Goal: Information Seeking & Learning: Compare options

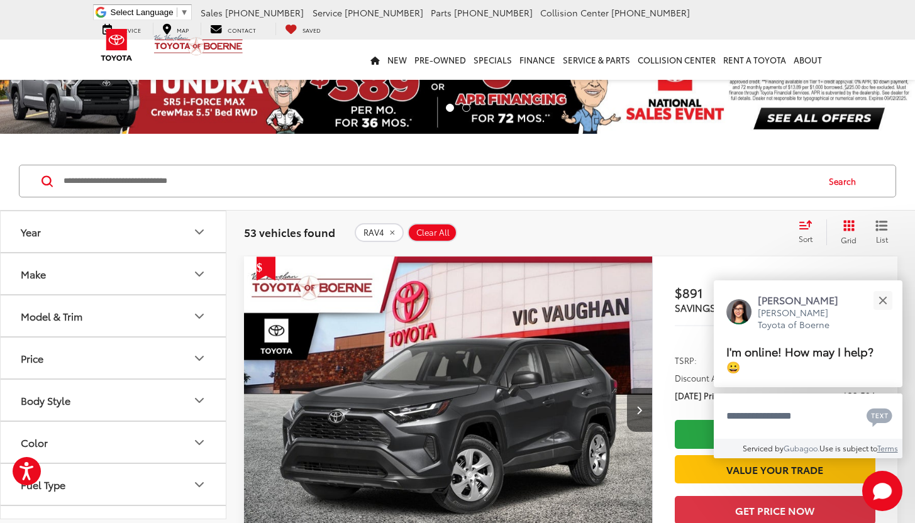
click at [174, 226] on button "Year" at bounding box center [114, 231] width 226 height 41
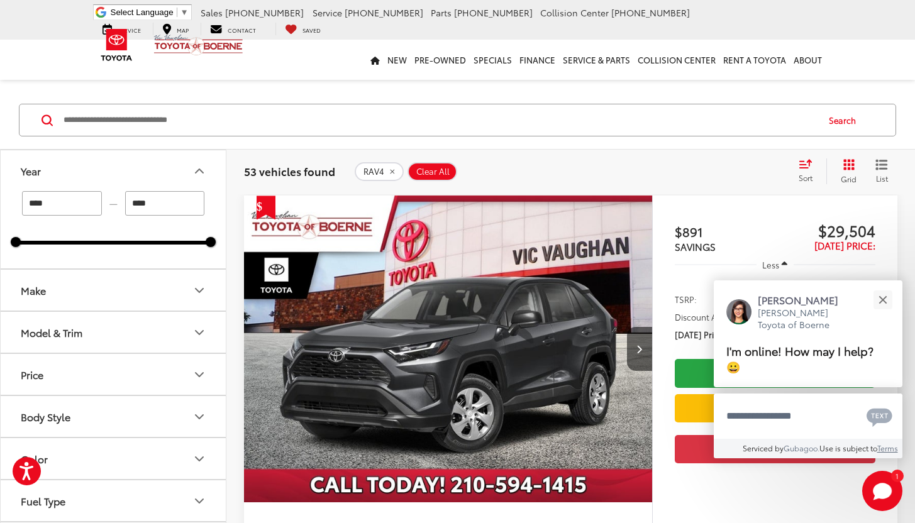
scroll to position [89, 0]
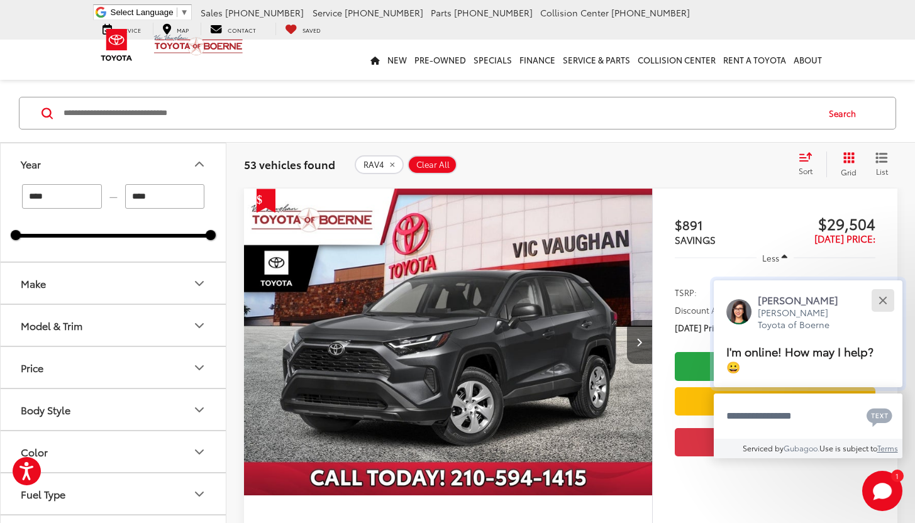
click at [889, 313] on button "Close" at bounding box center [882, 300] width 27 height 27
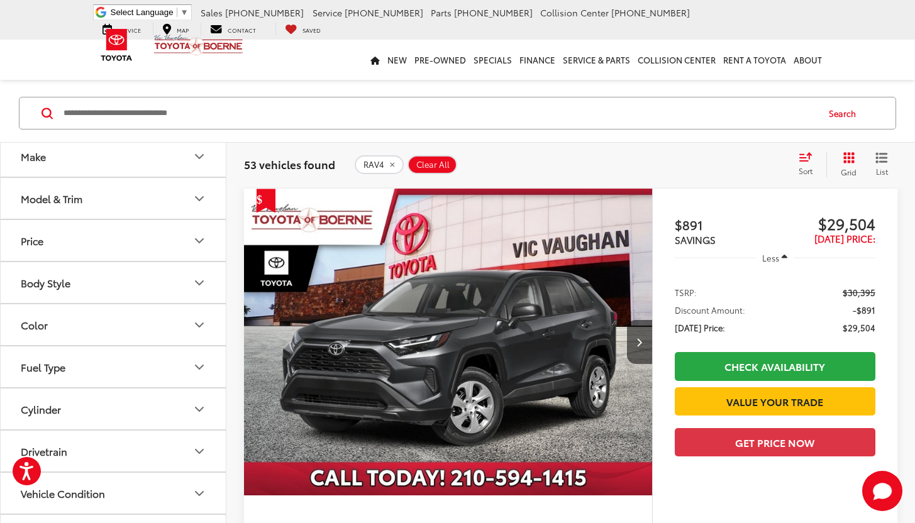
scroll to position [0, 0]
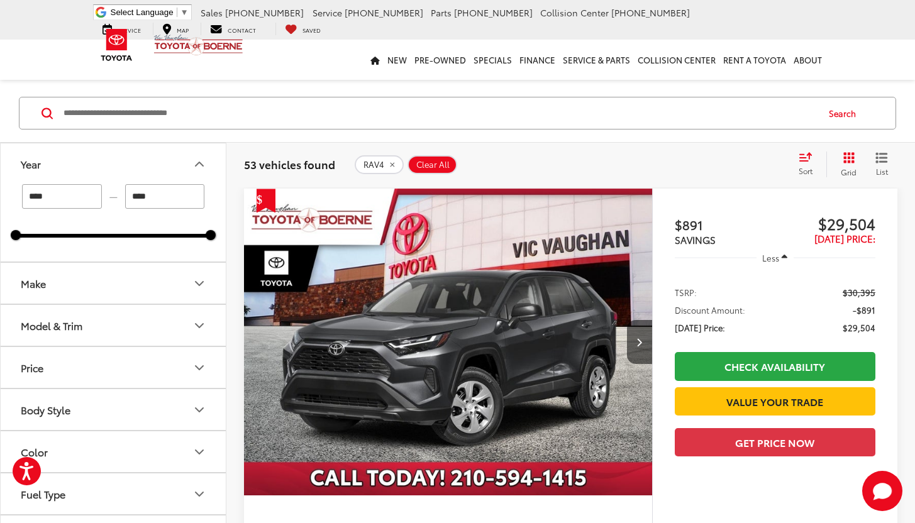
click at [126, 292] on button "Make" at bounding box center [114, 283] width 226 height 41
click at [175, 102] on input "Search by Make, Model, or Keyword" at bounding box center [439, 113] width 754 height 30
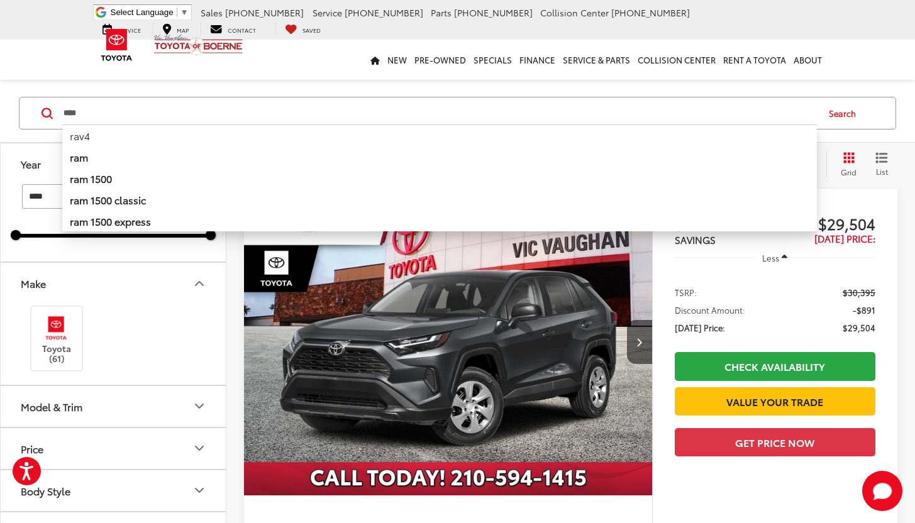
type input "****"
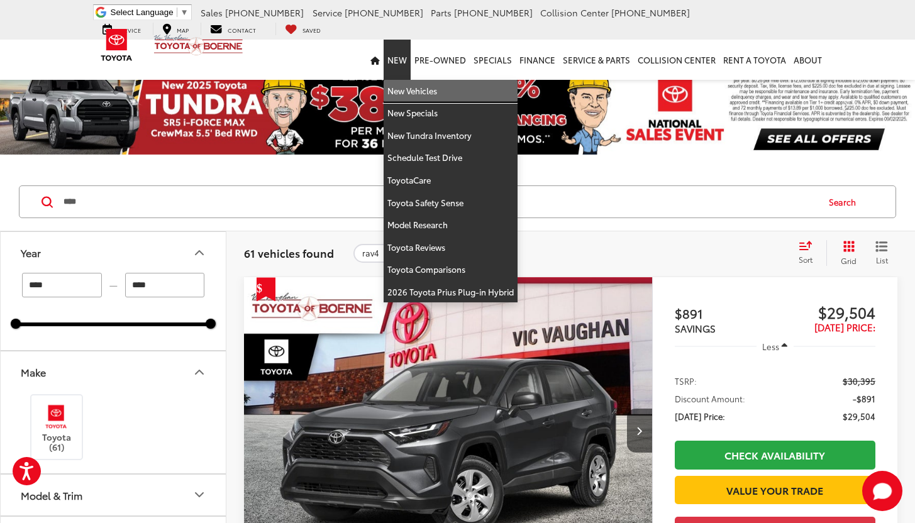
click at [405, 86] on link "New Vehicles" at bounding box center [450, 91] width 134 height 23
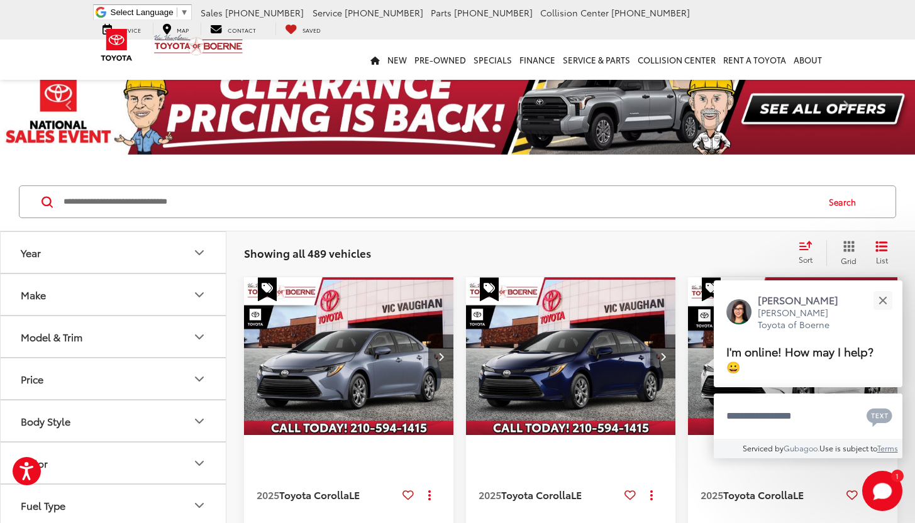
scroll to position [98, 0]
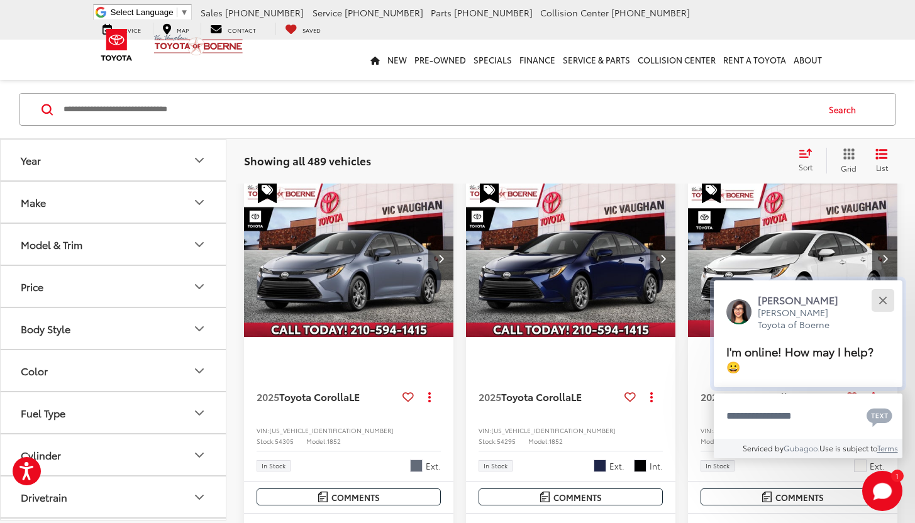
click at [876, 313] on button "Close" at bounding box center [882, 300] width 27 height 27
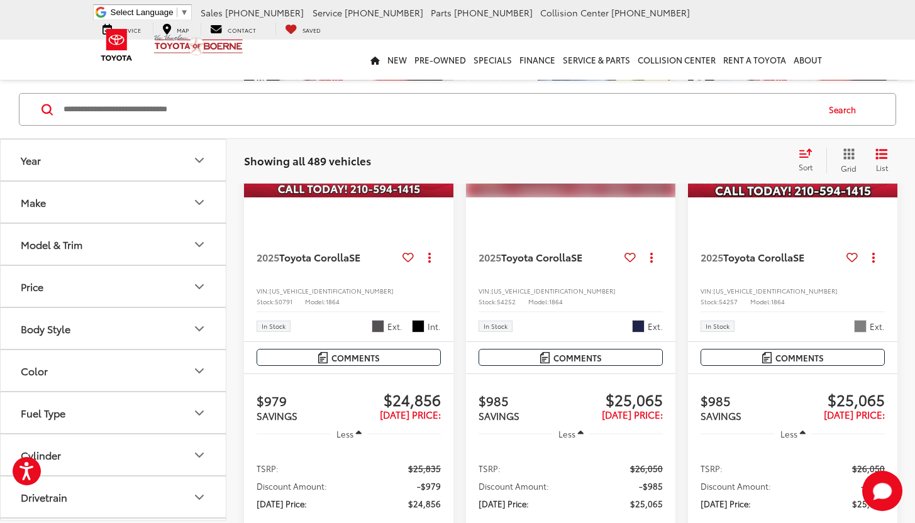
scroll to position [1928, 0]
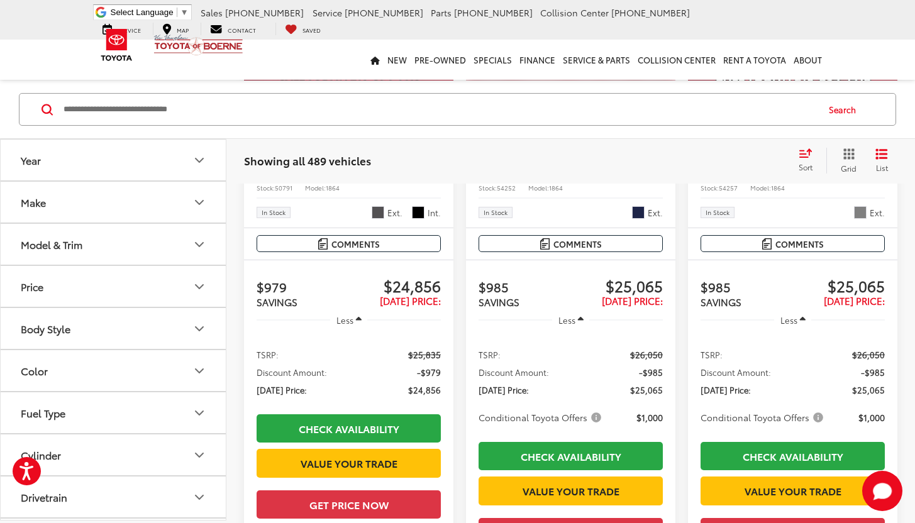
click at [144, 211] on button "Make" at bounding box center [114, 202] width 226 height 41
click at [143, 211] on button "Make" at bounding box center [114, 202] width 226 height 41
click at [148, 258] on button "Model & Trim" at bounding box center [114, 244] width 226 height 41
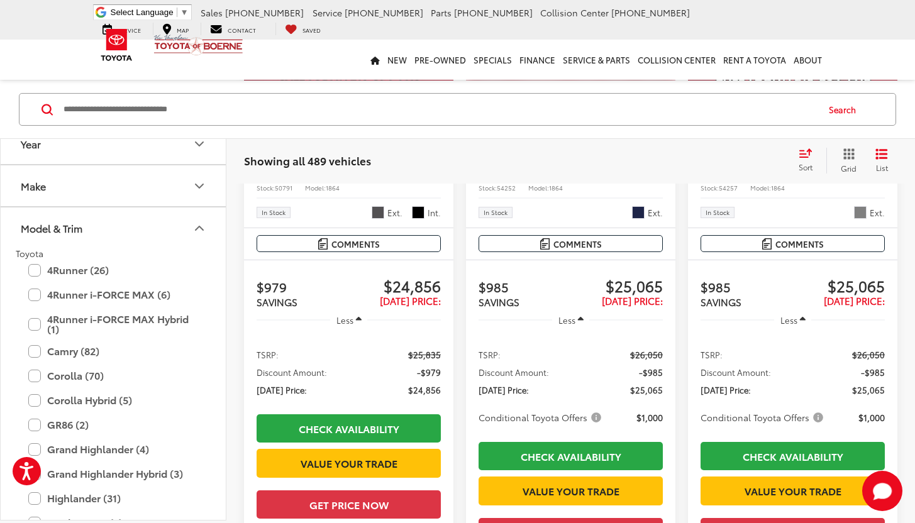
scroll to position [19, 0]
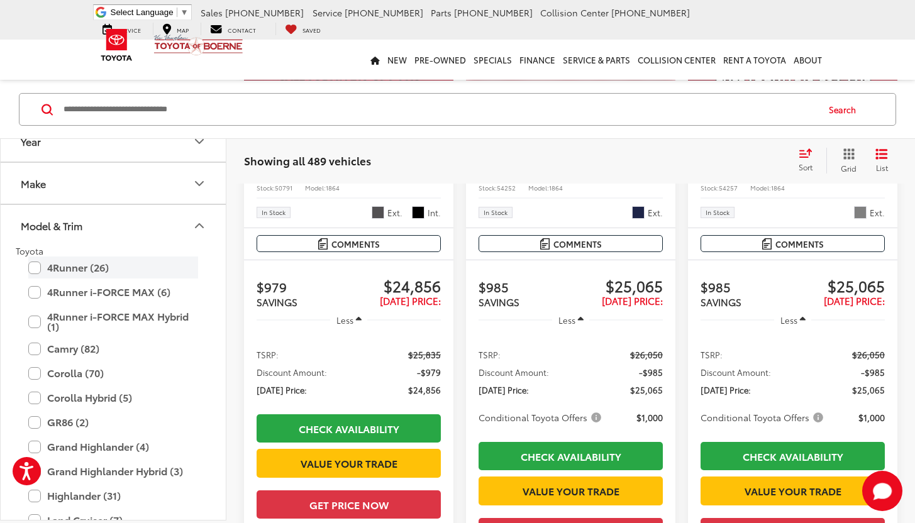
click at [36, 269] on label "4Runner (26)" at bounding box center [113, 267] width 170 height 22
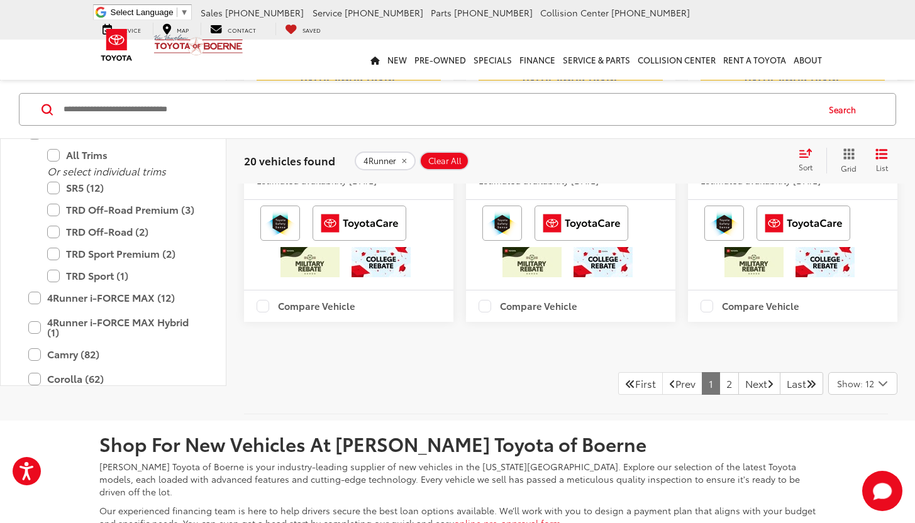
scroll to position [3174, 0]
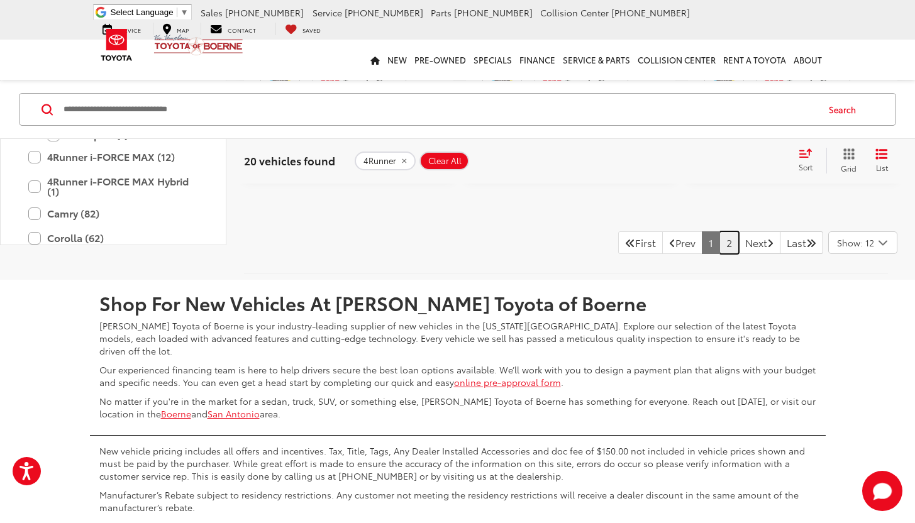
click at [719, 254] on link "2" at bounding box center [728, 242] width 19 height 23
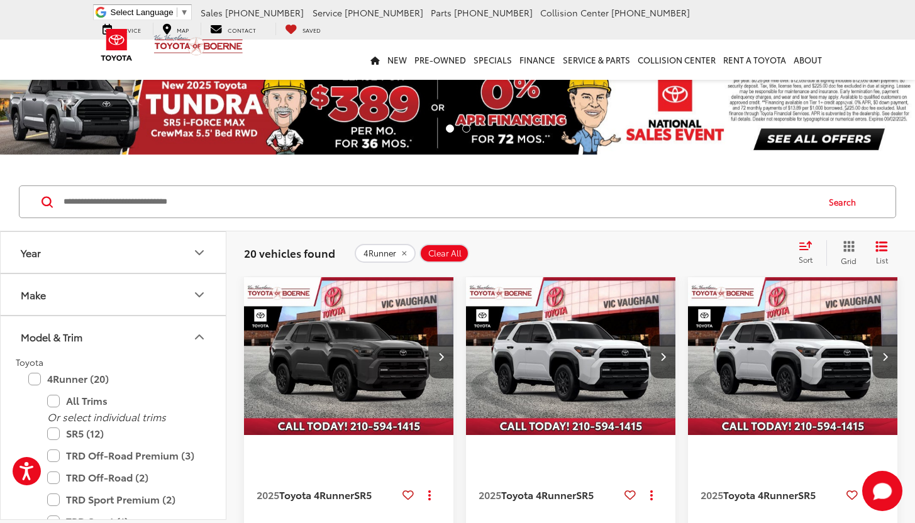
click at [141, 248] on button "Year" at bounding box center [114, 252] width 226 height 41
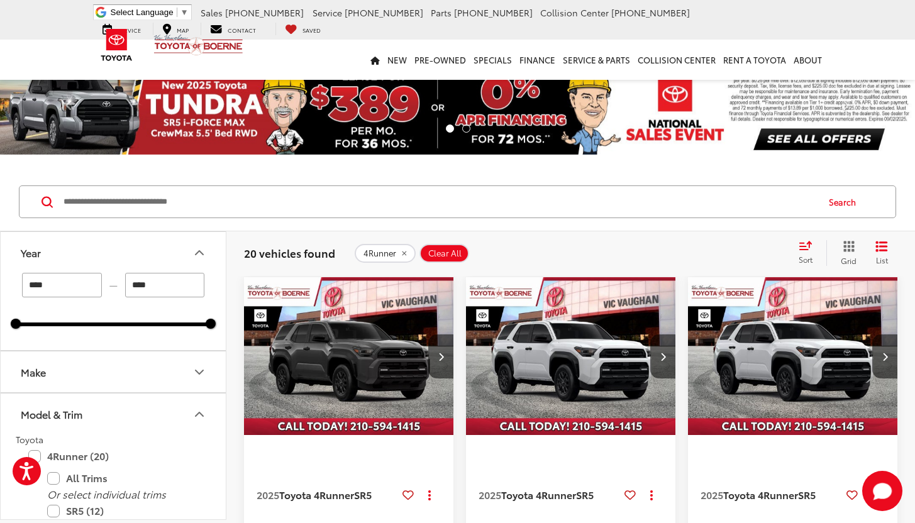
click at [157, 285] on input "****" at bounding box center [165, 285] width 80 height 25
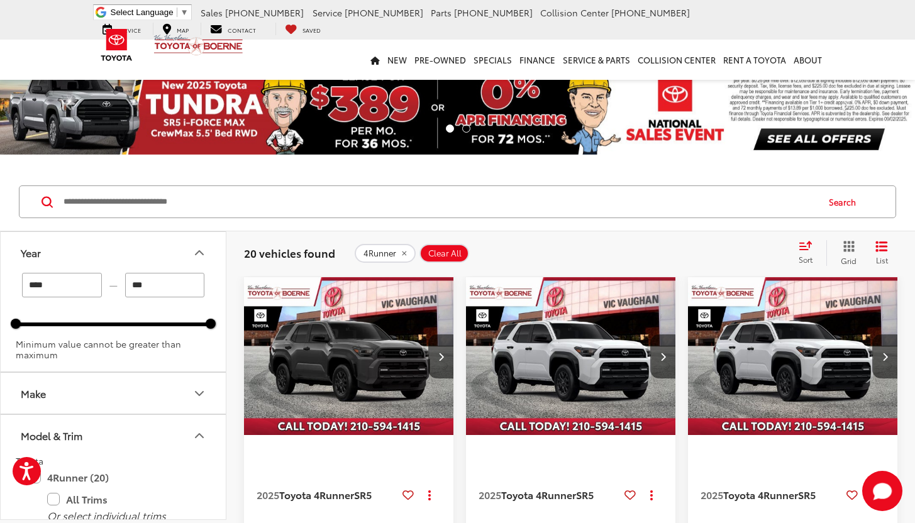
type input "****"
click at [64, 285] on input "****" at bounding box center [62, 285] width 80 height 25
type input "****"
click at [116, 370] on div "**** — **** 2025 2025 Minimum value cannot be greater than maximum" at bounding box center [113, 322] width 225 height 99
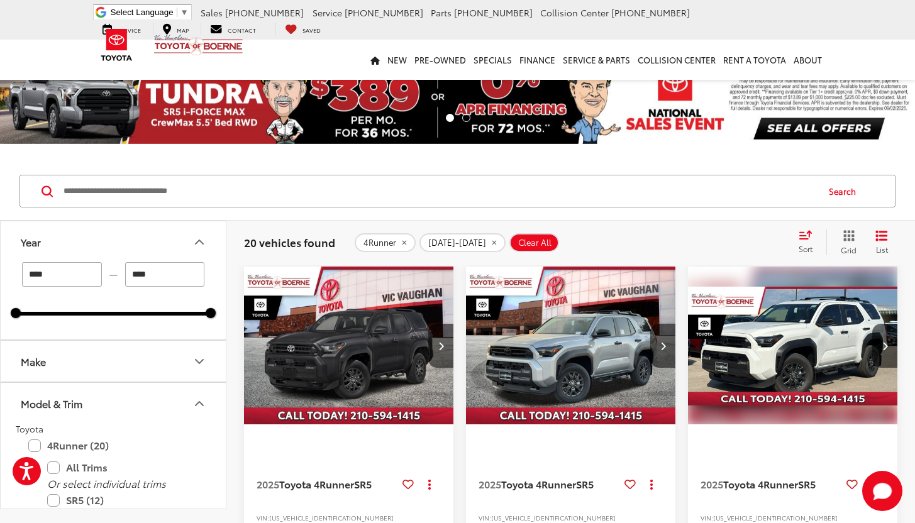
scroll to position [24, 0]
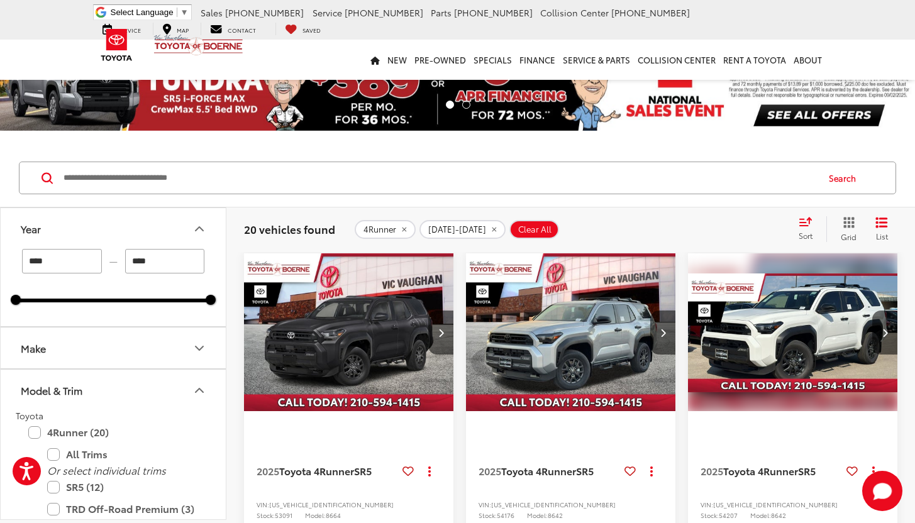
click at [800, 219] on icon "Select sort value" at bounding box center [805, 221] width 14 height 9
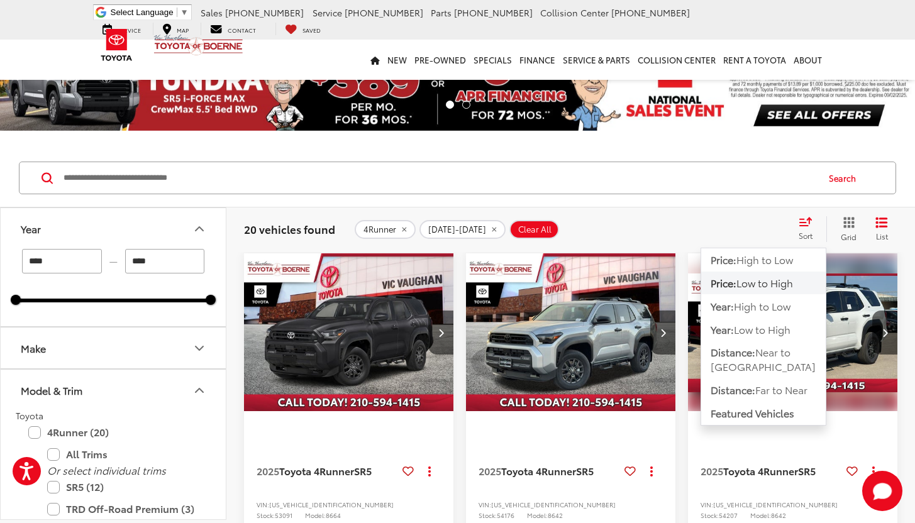
click at [802, 282] on button "Price: Low to High" at bounding box center [763, 283] width 124 height 23
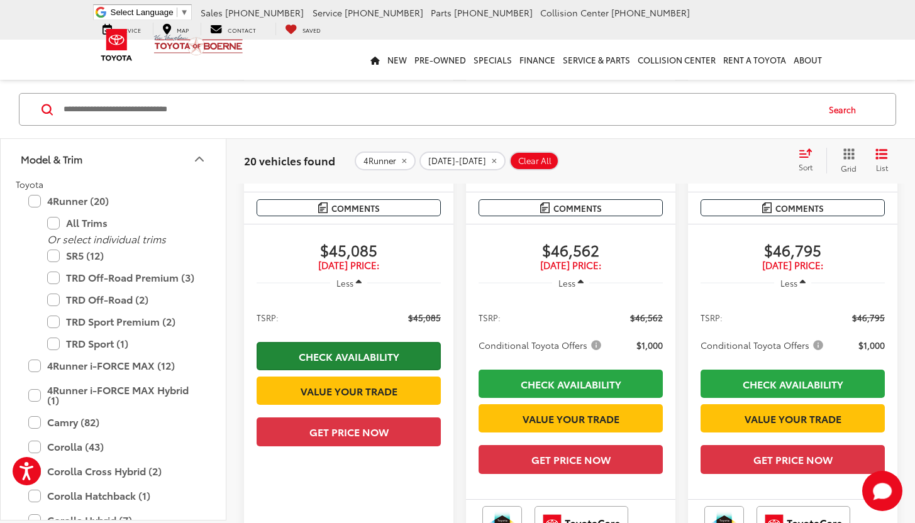
scroll to position [400, 0]
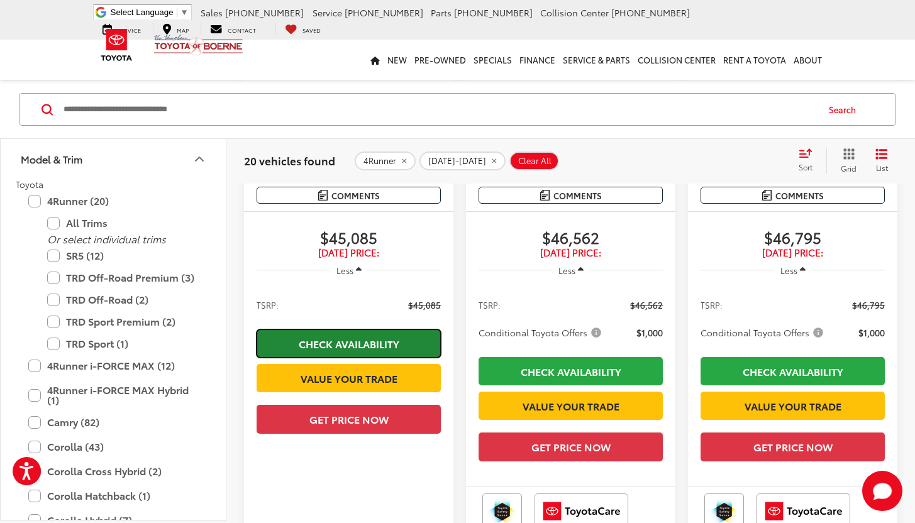
click at [404, 339] on link "Check Availability" at bounding box center [348, 343] width 184 height 28
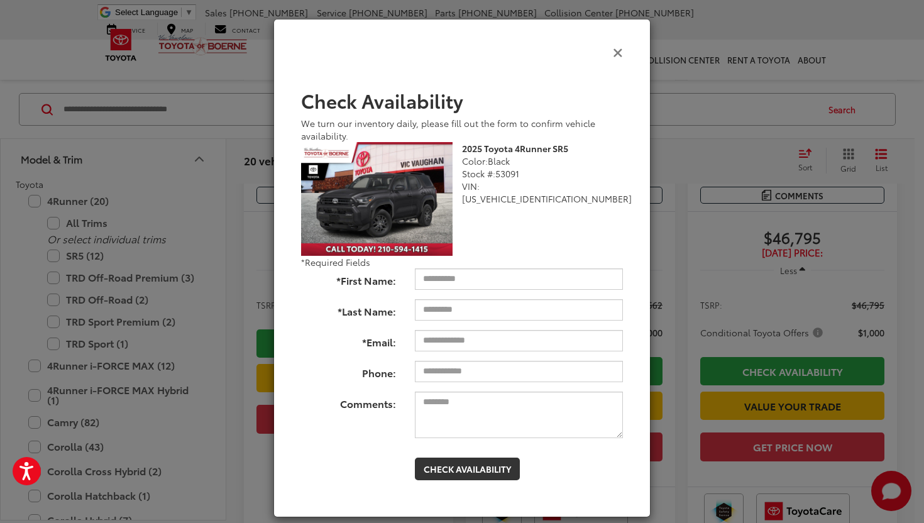
drag, startPoint x: 615, startPoint y: 52, endPoint x: 609, endPoint y: 63, distance: 12.7
click at [615, 52] on icon "Close" at bounding box center [618, 51] width 10 height 13
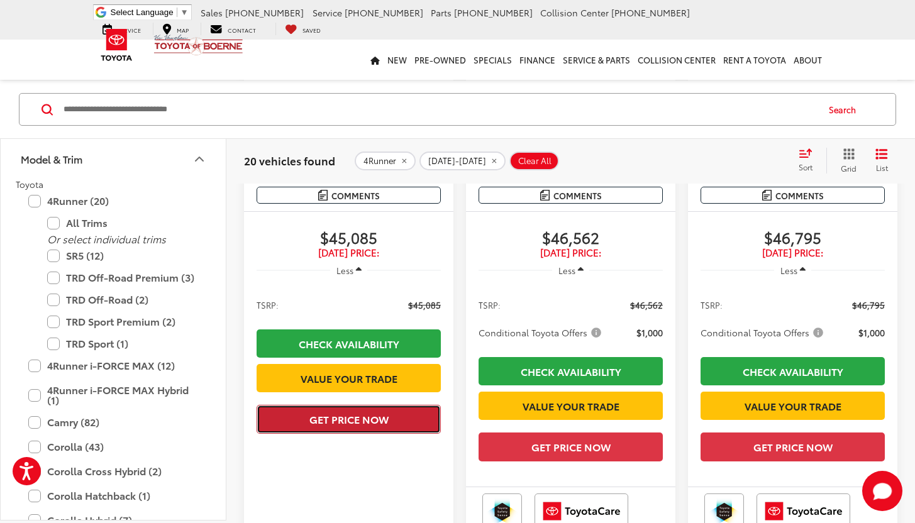
click at [359, 433] on button "Get Price Now" at bounding box center [348, 419] width 184 height 28
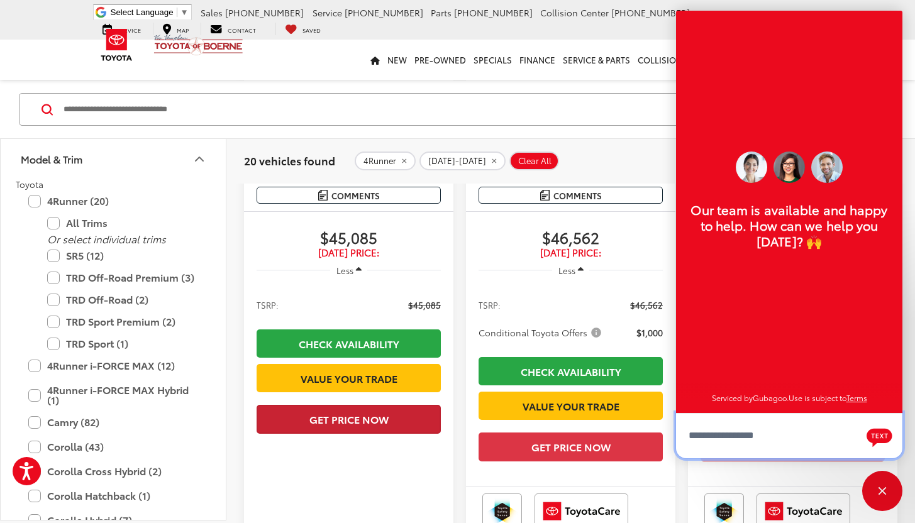
scroll to position [15, 0]
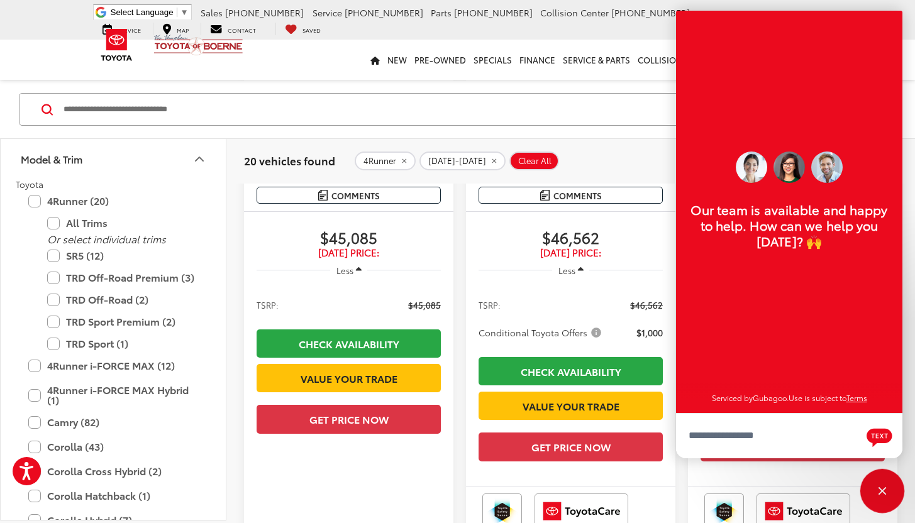
click at [879, 502] on div "Close" at bounding box center [882, 491] width 40 height 40
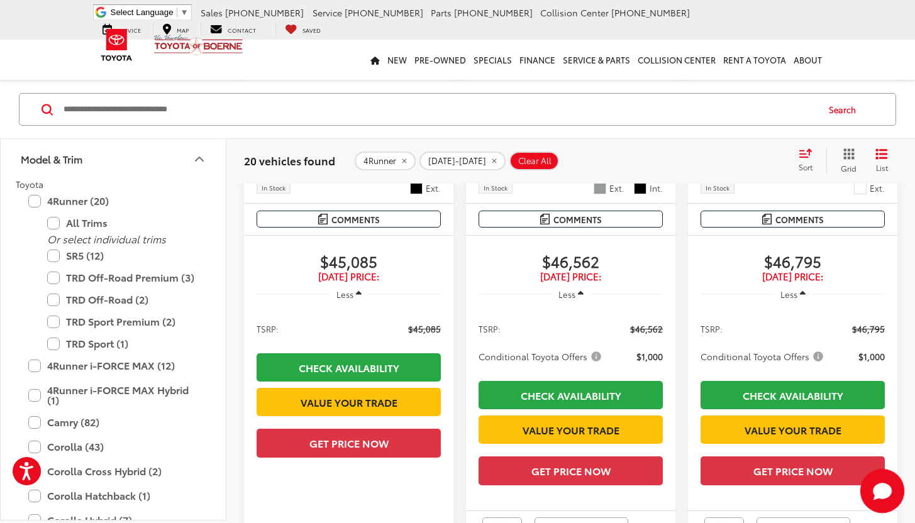
scroll to position [375, 0]
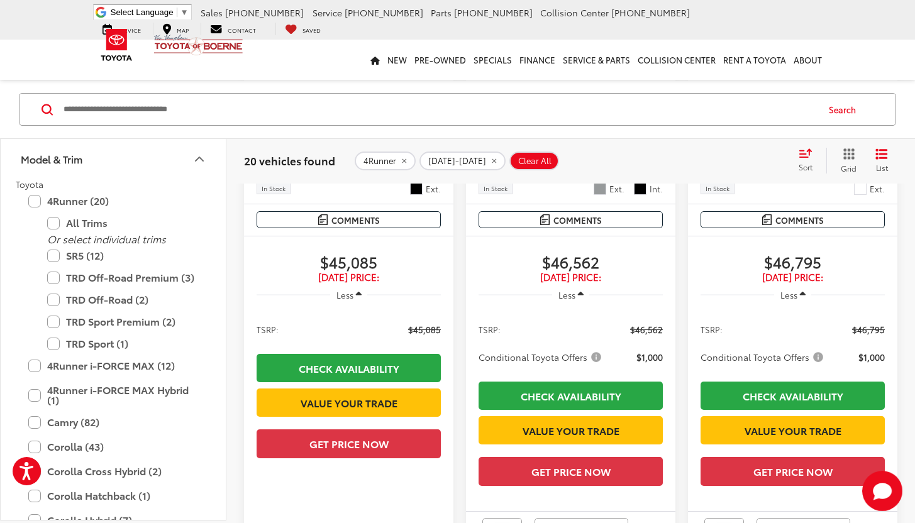
click at [353, 284] on button "Less" at bounding box center [349, 295] width 38 height 23
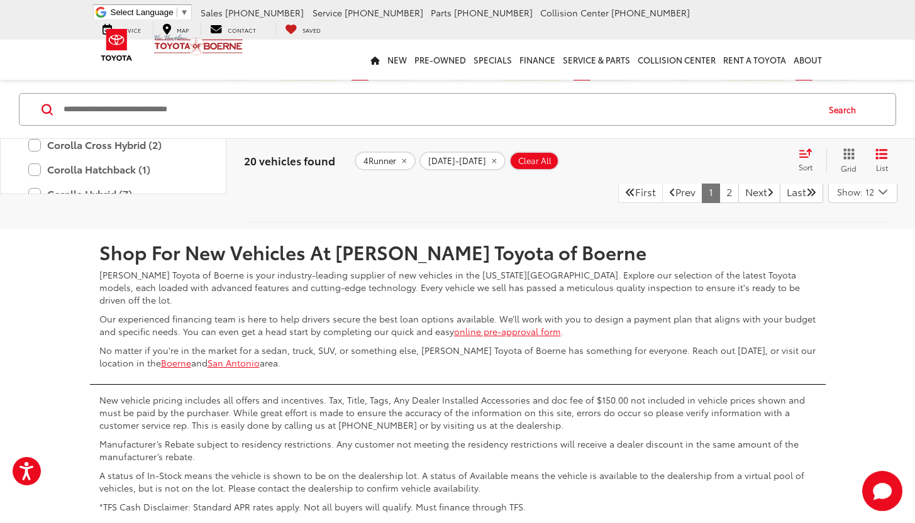
scroll to position [3021, 0]
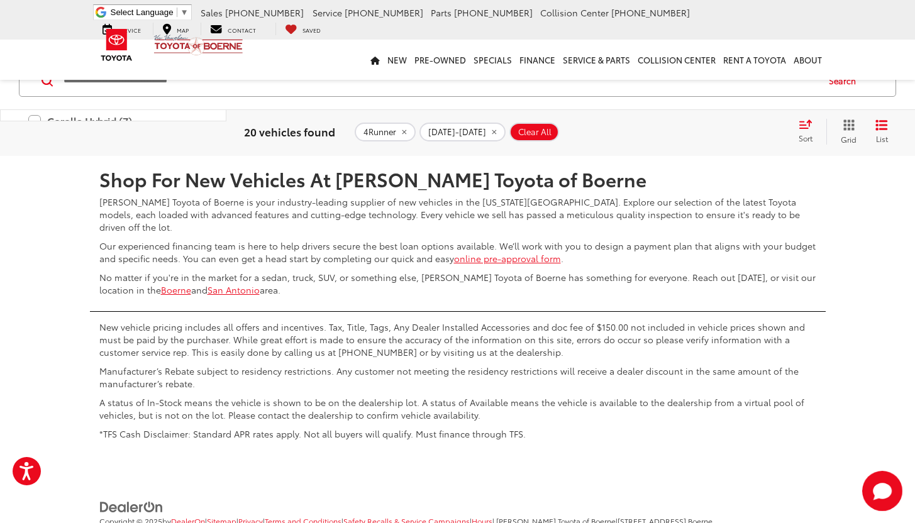
click at [719, 130] on link "2" at bounding box center [728, 119] width 19 height 23
